Goal: Browse casually: Explore the website without a specific task or goal

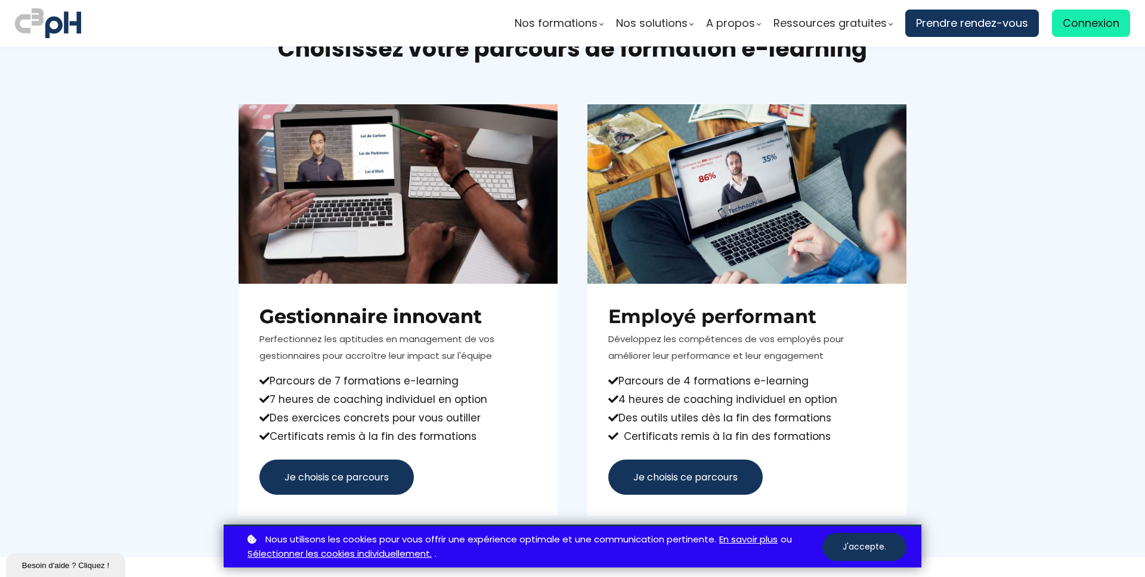
scroll to position [612, 0]
